Goal: Task Accomplishment & Management: Use online tool/utility

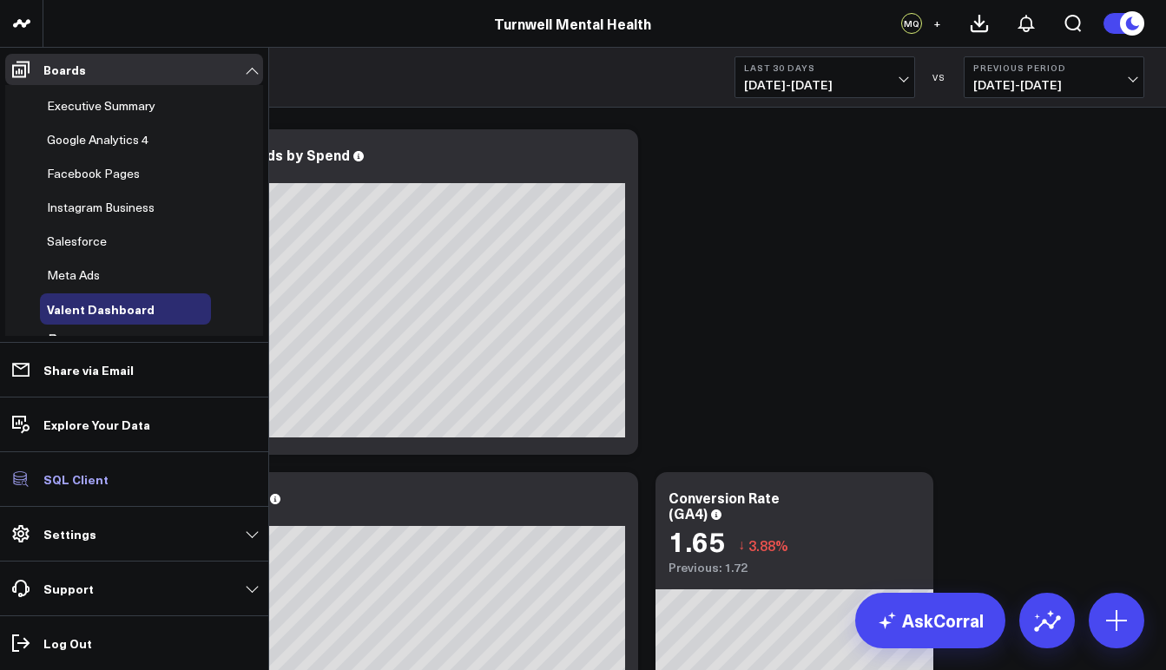
click at [21, 483] on icon at bounding box center [21, 480] width 16 height 16
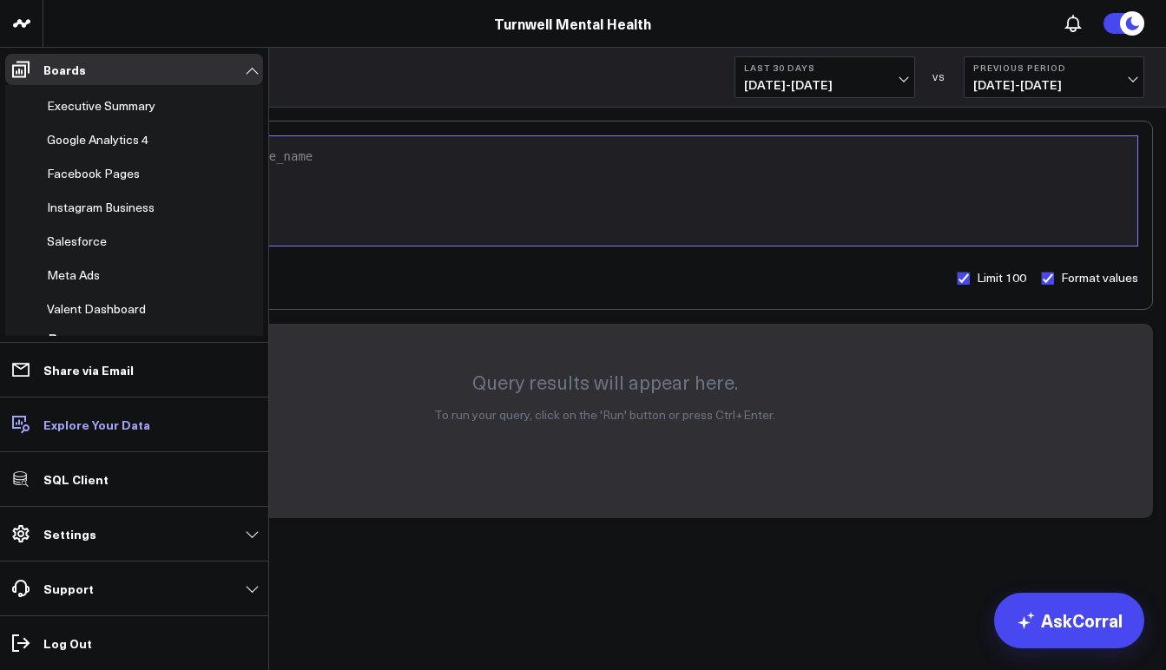
click at [77, 433] on link "Explore Your Data" at bounding box center [134, 424] width 258 height 31
click at [116, 304] on span "Valent Dashboard" at bounding box center [96, 308] width 99 height 17
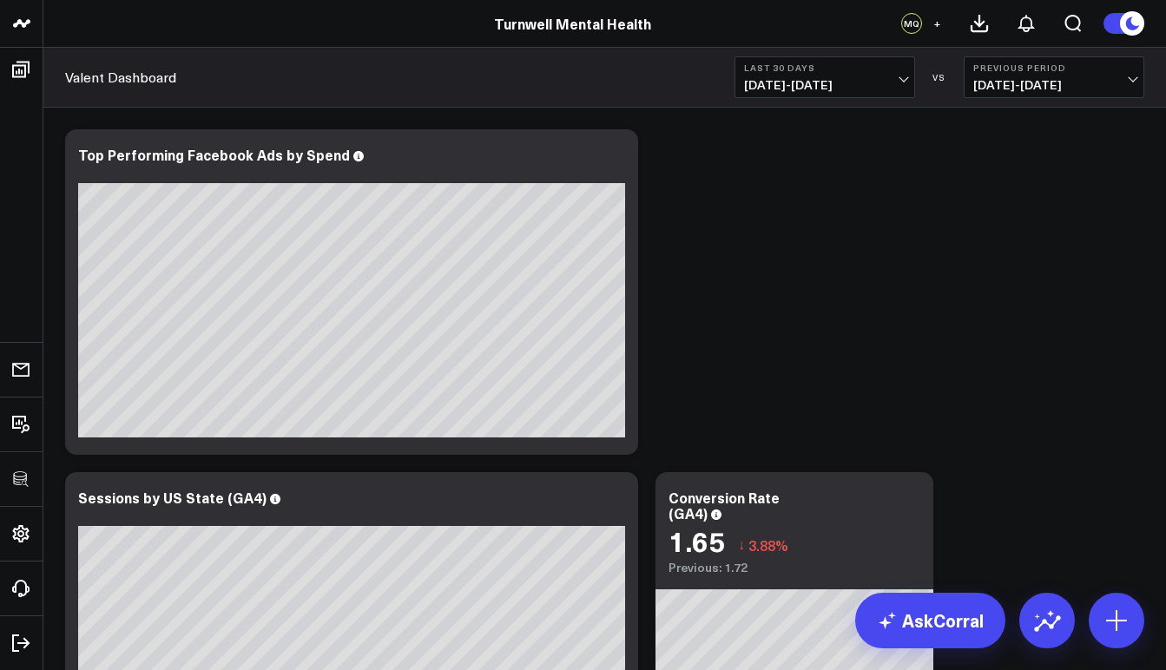
click at [1107, 598] on button at bounding box center [1117, 621] width 56 height 56
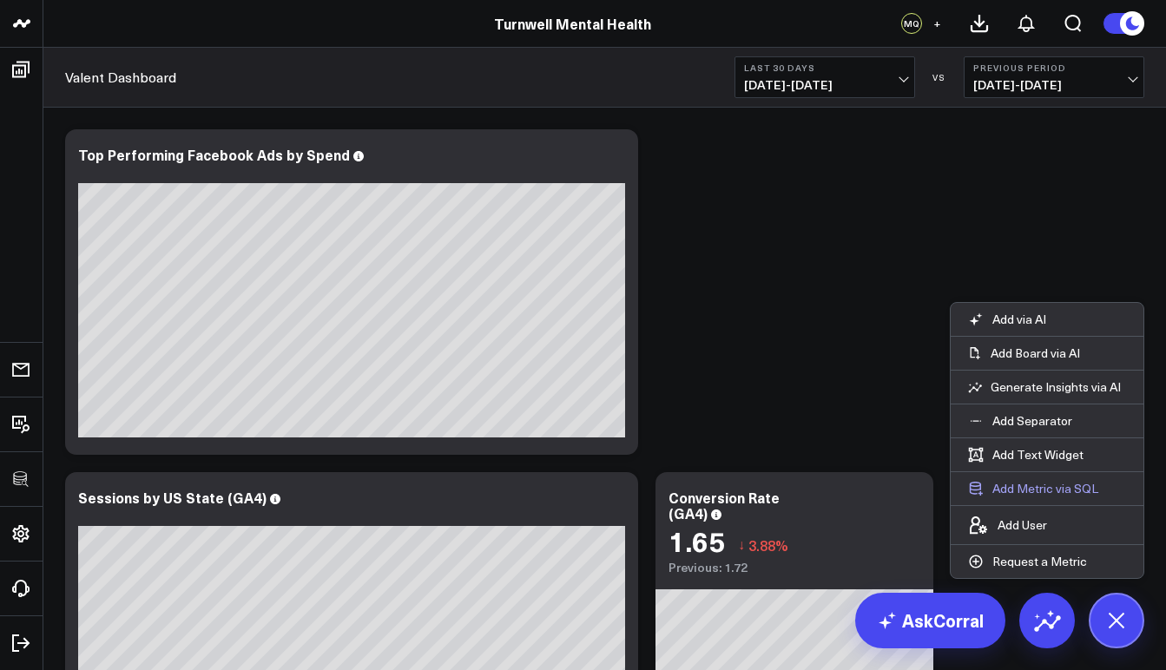
click at [1031, 495] on button "Add Metric via SQL" at bounding box center [1033, 488] width 165 height 33
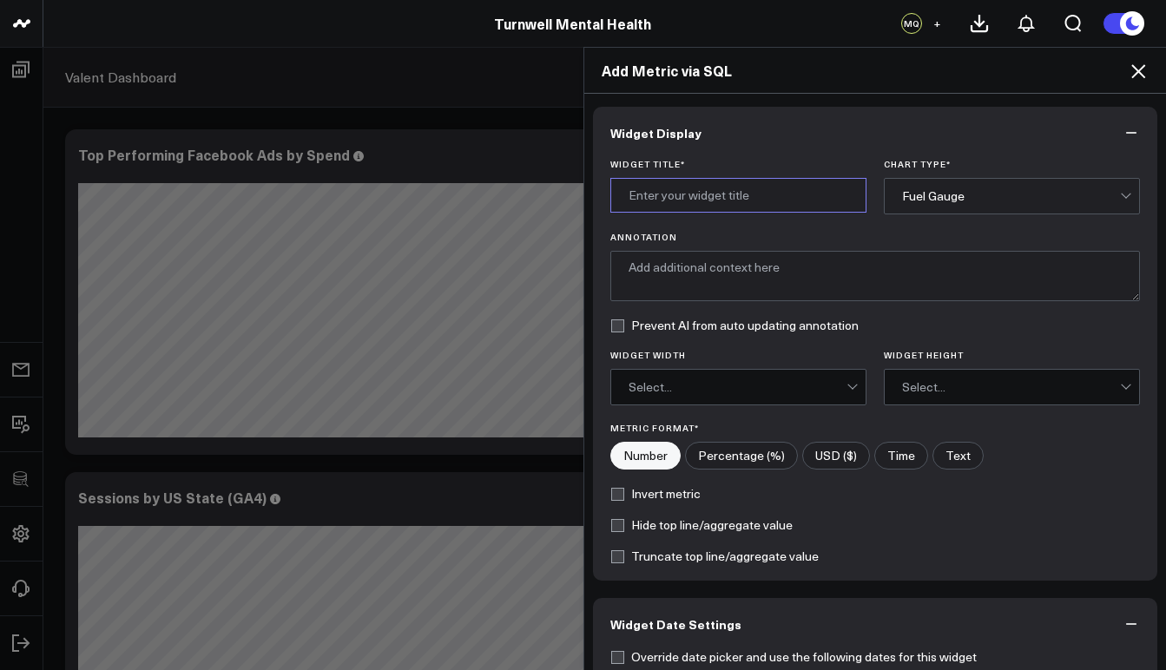
click at [653, 203] on input "Widget Title *" at bounding box center [739, 195] width 256 height 35
type input "Valent Test"
click at [986, 200] on div "Fuel Gauge" at bounding box center [1011, 196] width 218 height 14
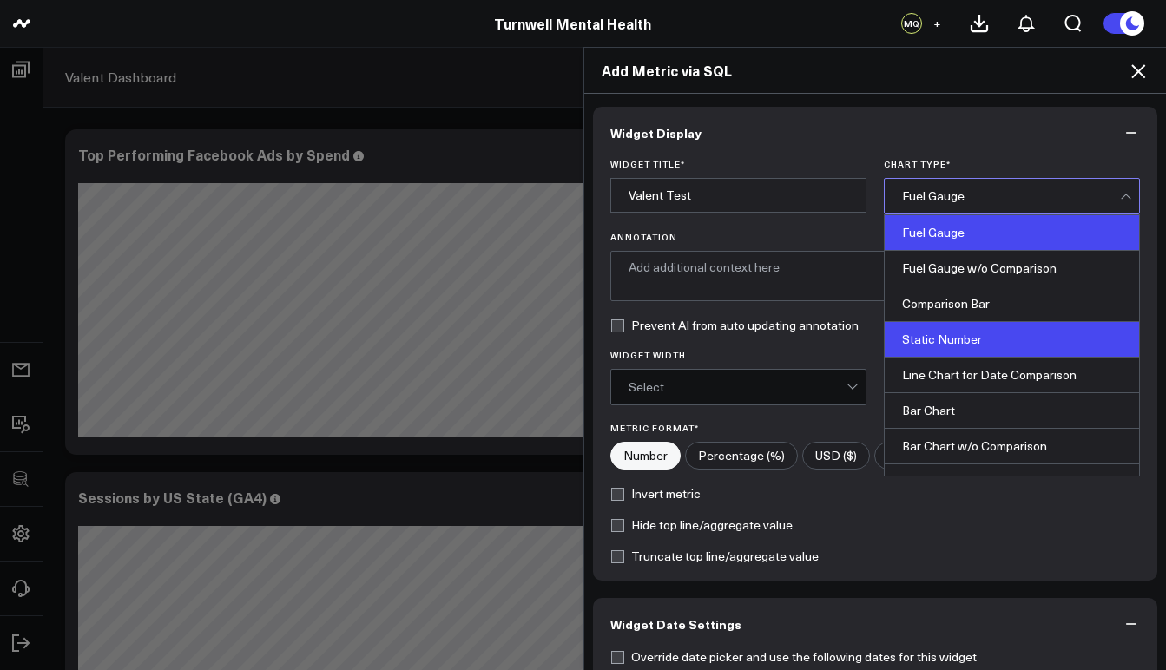
click at [956, 334] on div "Static Number" at bounding box center [1012, 340] width 254 height 36
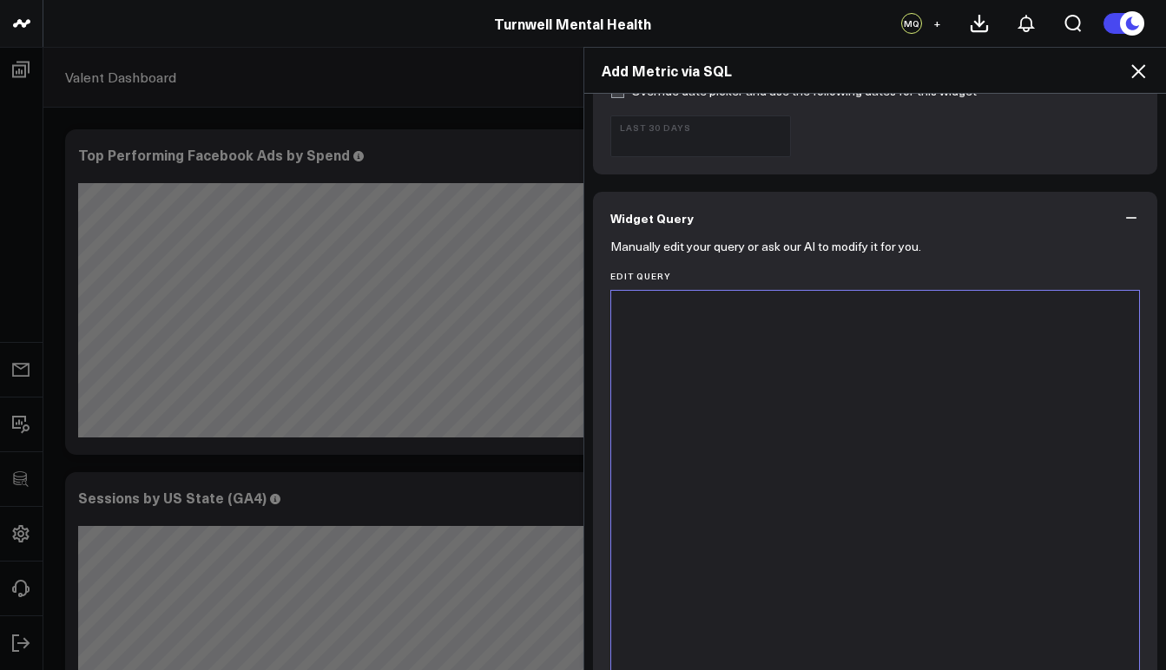
scroll to position [566, 0]
click at [722, 337] on div at bounding box center [876, 507] width 512 height 415
click at [677, 310] on span "sum" at bounding box center [688, 311] width 22 height 14
